Goal: Find contact information: Find contact information

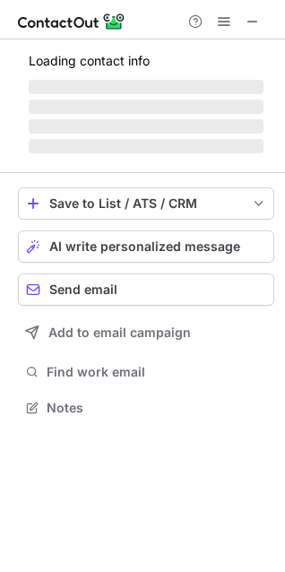
scroll to position [419, 285]
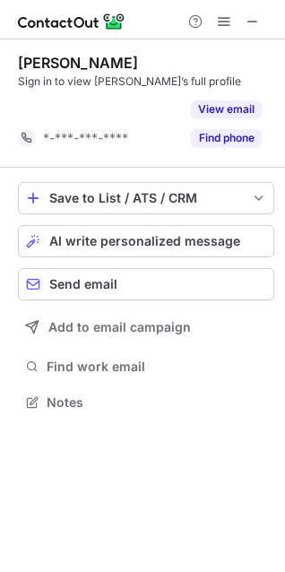
scroll to position [361, 285]
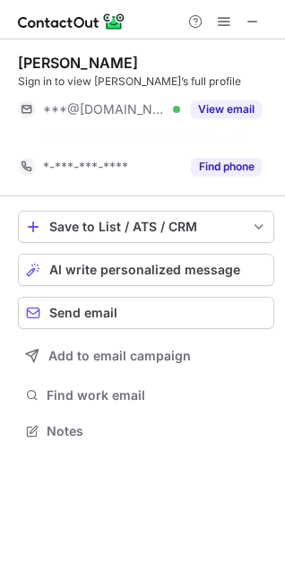
scroll to position [390, 285]
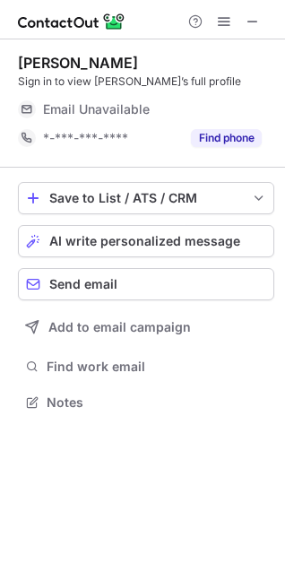
scroll to position [390, 285]
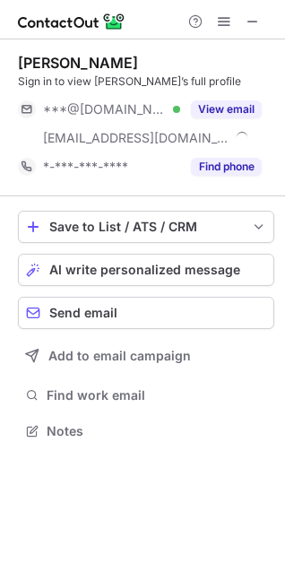
scroll to position [419, 285]
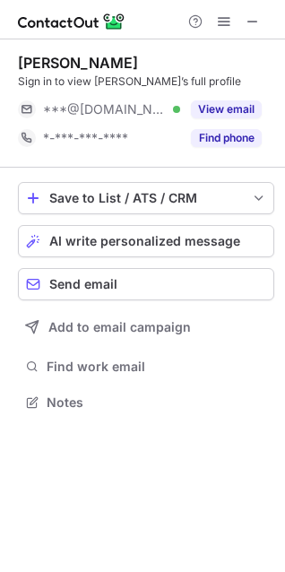
scroll to position [390, 285]
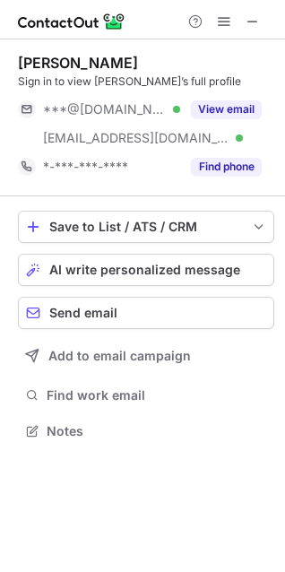
scroll to position [419, 285]
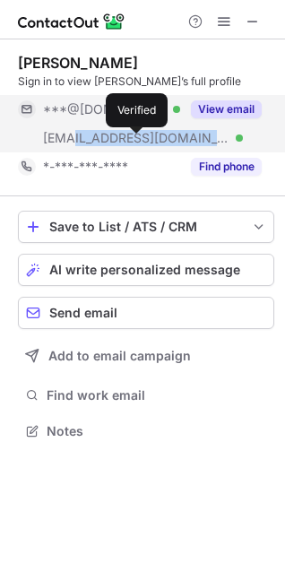
drag, startPoint x: 76, startPoint y: 141, endPoint x: 137, endPoint y: 141, distance: 61.0
click at [137, 141] on div "[EMAIL_ADDRESS][DOMAIN_NAME] Verified" at bounding box center [111, 138] width 137 height 16
copy span "[DOMAIN_NAME]"
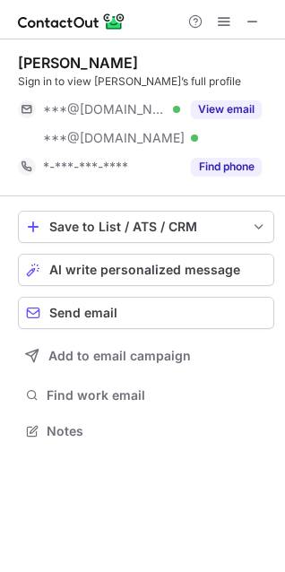
scroll to position [419, 285]
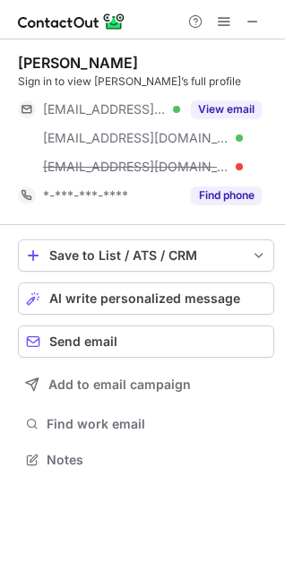
scroll to position [448, 285]
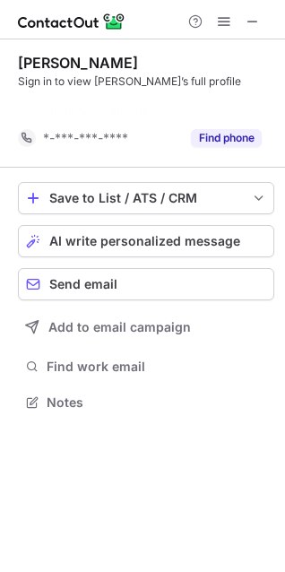
scroll to position [361, 285]
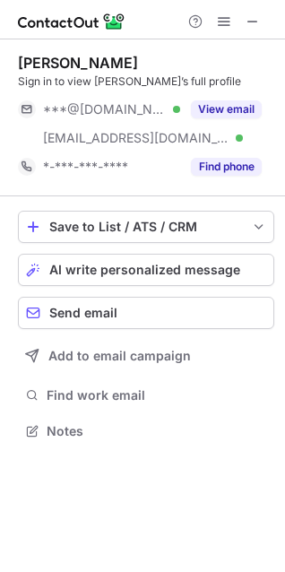
scroll to position [419, 285]
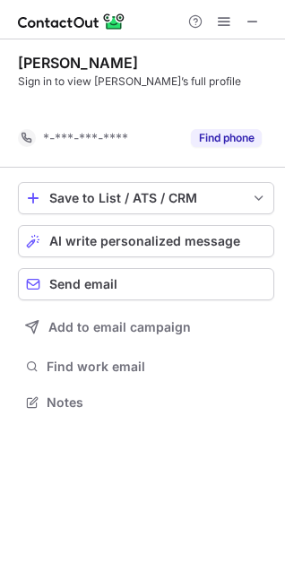
scroll to position [361, 285]
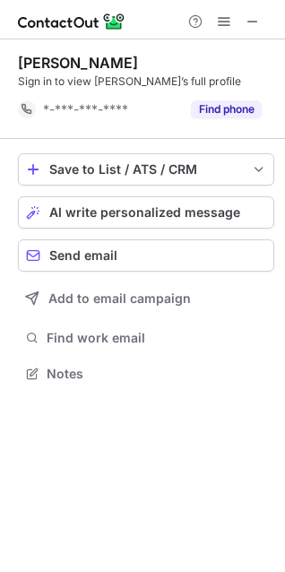
scroll to position [361, 285]
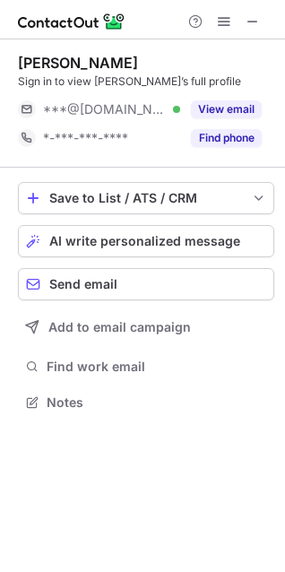
scroll to position [390, 285]
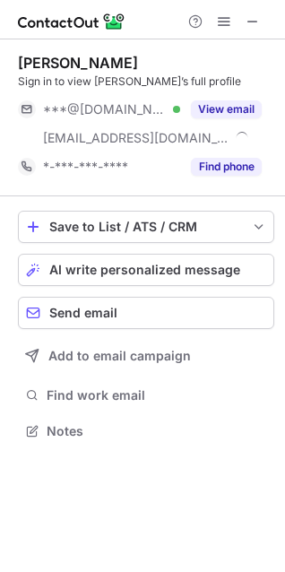
scroll to position [419, 285]
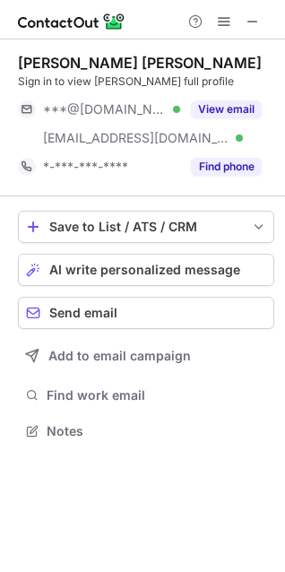
scroll to position [419, 285]
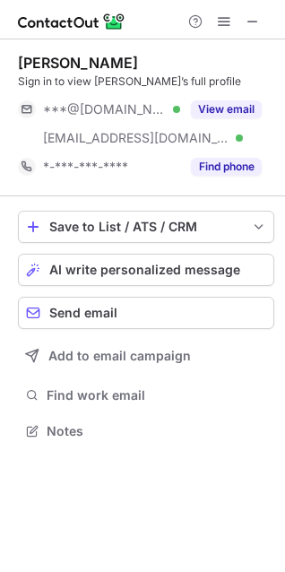
scroll to position [419, 285]
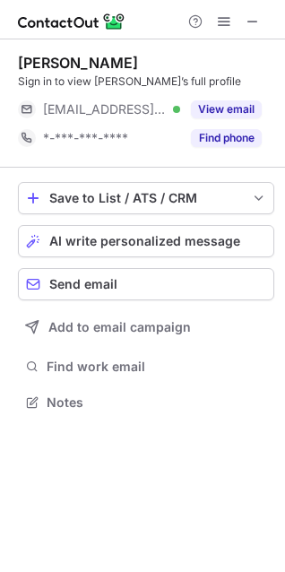
scroll to position [390, 285]
